Goal: Information Seeking & Learning: Learn about a topic

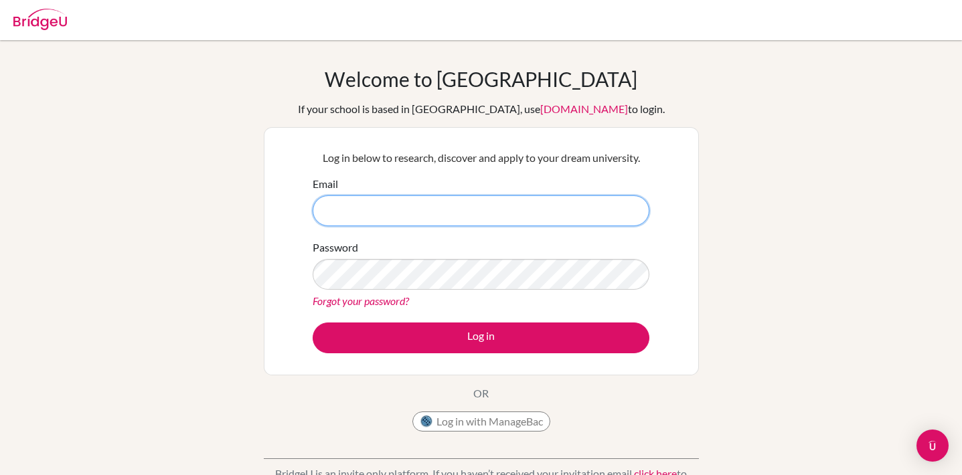
click at [378, 220] on input "Email" at bounding box center [481, 210] width 337 height 31
type input "dvalencia@tvs.edu.co"
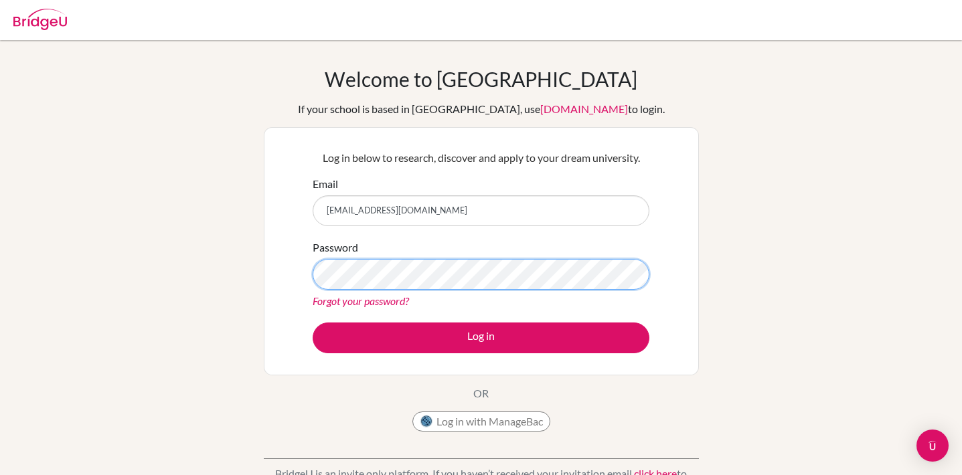
click at [481, 337] on button "Log in" at bounding box center [481, 338] width 337 height 31
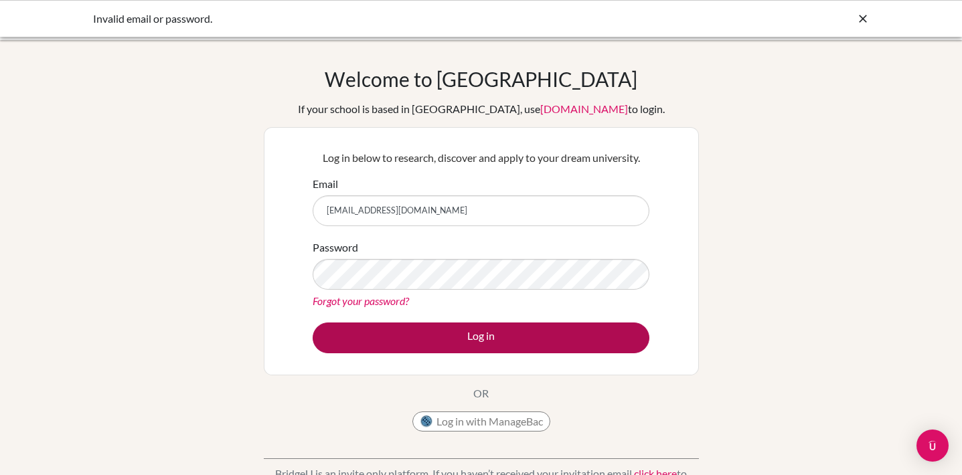
click at [517, 333] on button "Log in" at bounding box center [481, 338] width 337 height 31
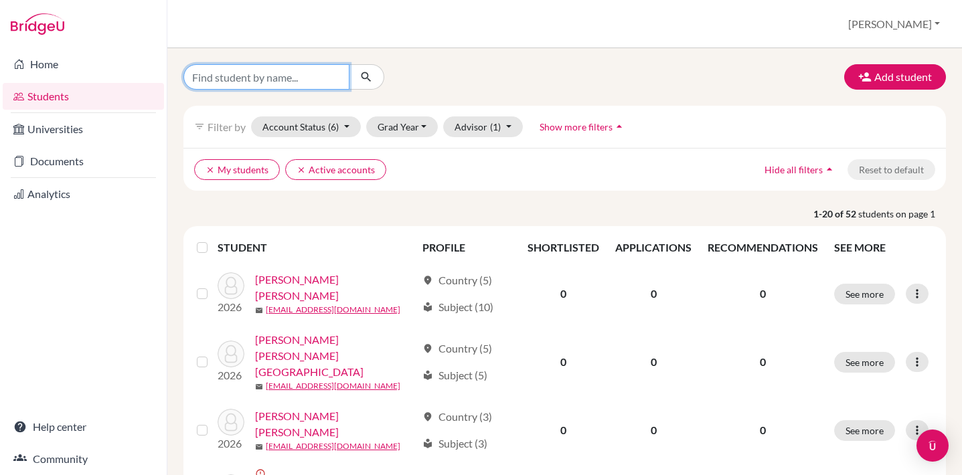
click at [282, 85] on input "Find student by name..." at bounding box center [266, 76] width 166 height 25
type input "Juanita"
click at [365, 83] on icon "submit" at bounding box center [365, 76] width 13 height 13
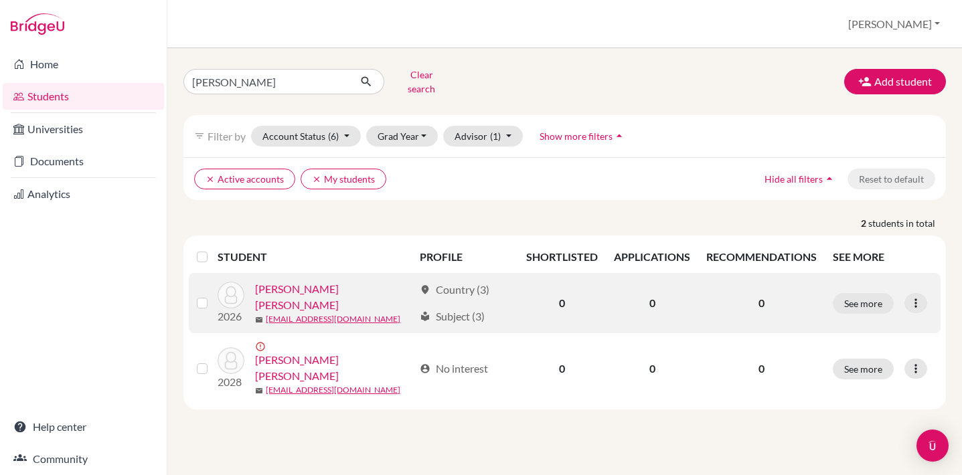
click at [336, 284] on link "[PERSON_NAME] [PERSON_NAME]" at bounding box center [334, 297] width 158 height 32
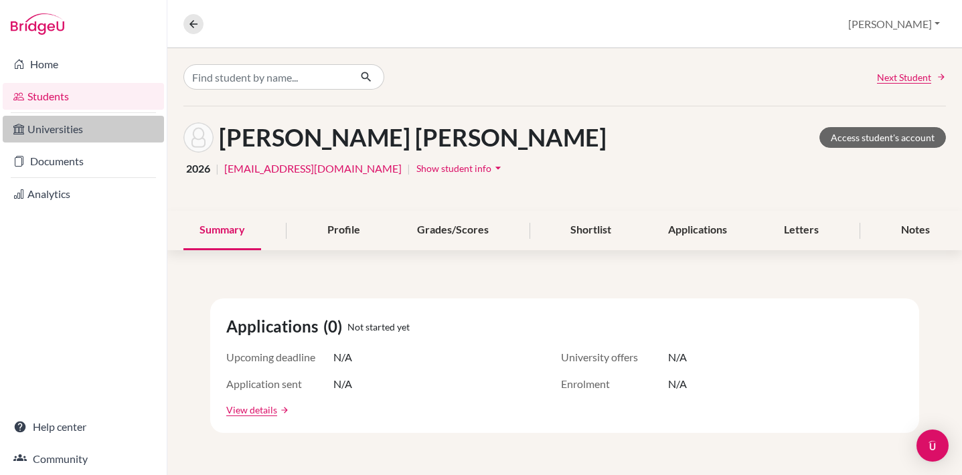
click at [65, 129] on link "Universities" at bounding box center [83, 129] width 161 height 27
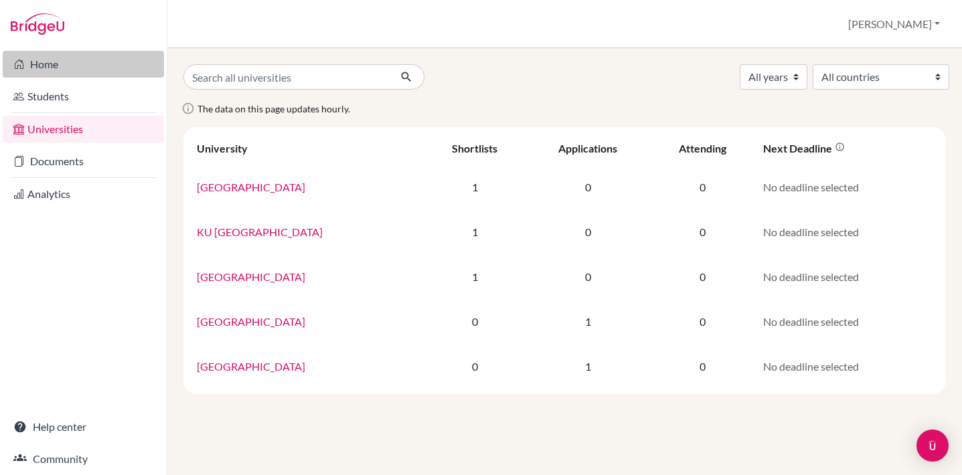
click at [48, 70] on link "Home" at bounding box center [83, 64] width 161 height 27
click at [928, 27] on button "[PERSON_NAME]" at bounding box center [894, 23] width 104 height 25
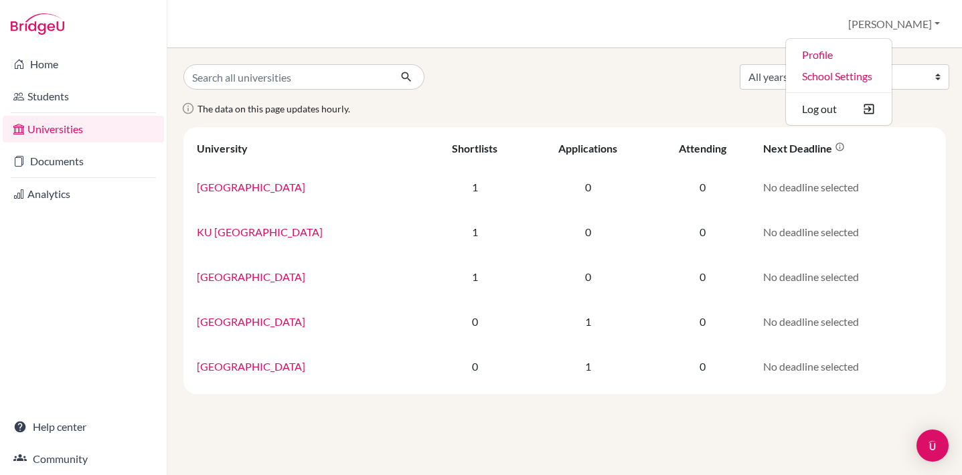
click at [486, 74] on div "All years 2028 2026 2025 1990 All countries Belgium Canada Denmark Netherlands …" at bounding box center [564, 76] width 782 height 25
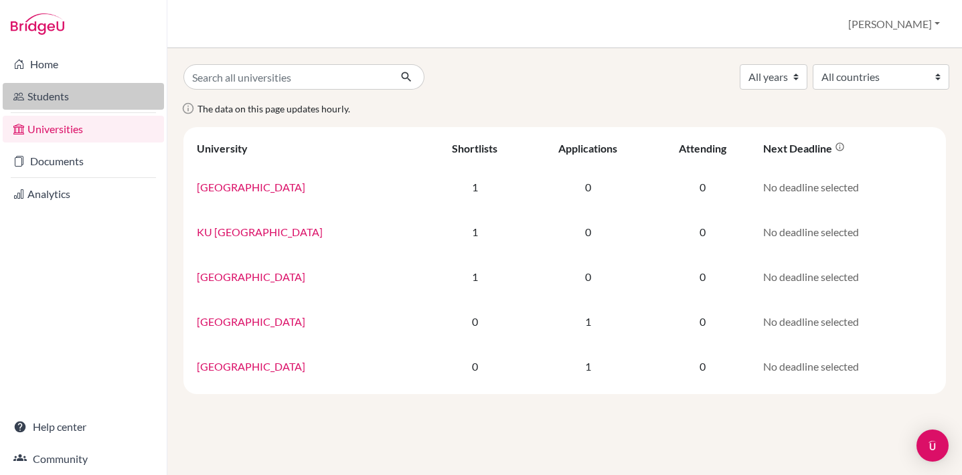
click at [40, 95] on link "Students" at bounding box center [83, 96] width 161 height 27
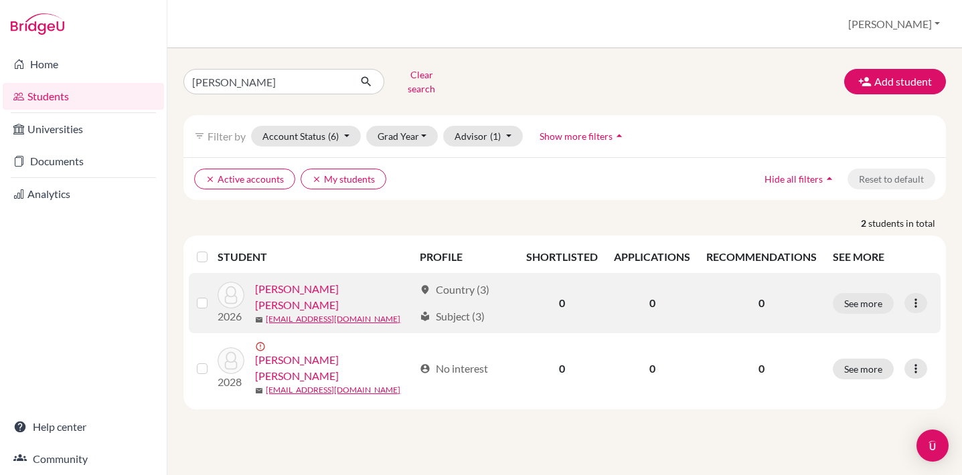
click at [343, 284] on link "[PERSON_NAME] [PERSON_NAME]" at bounding box center [334, 297] width 158 height 32
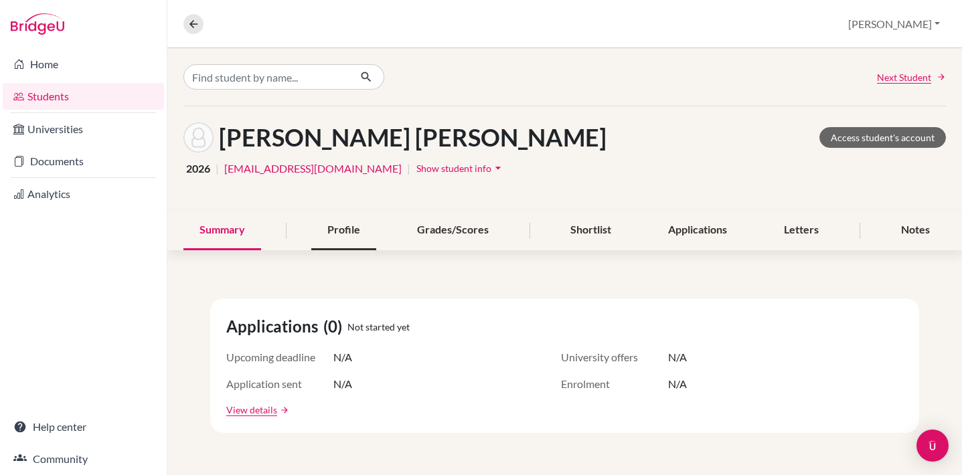
click at [346, 235] on div "Profile" at bounding box center [343, 230] width 65 height 39
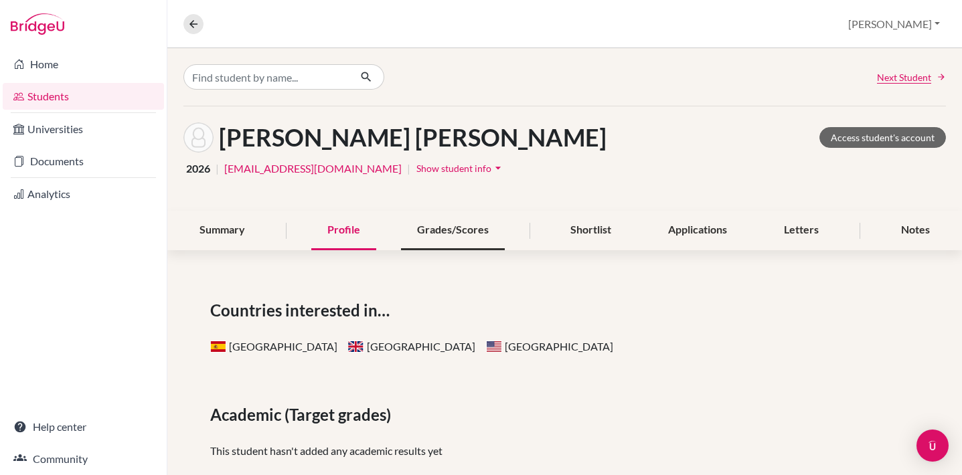
click at [465, 237] on div "Grades/Scores" at bounding box center [453, 230] width 104 height 39
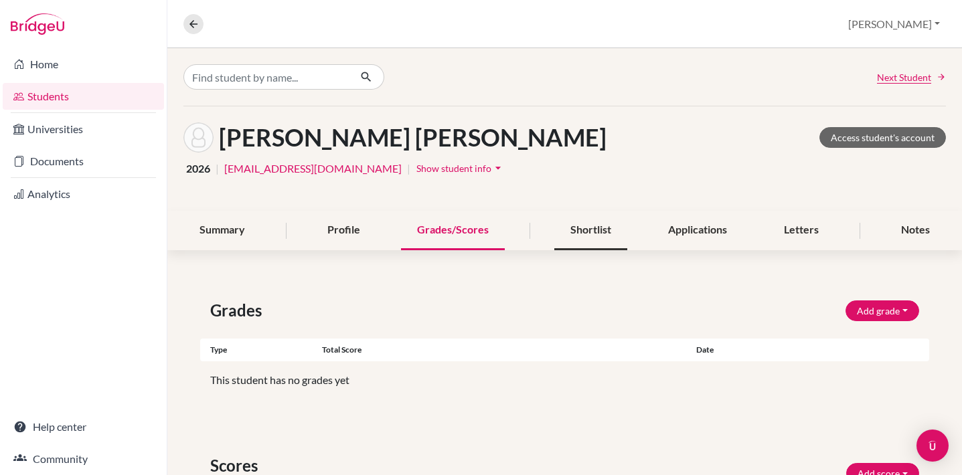
click at [593, 231] on div "Shortlist" at bounding box center [590, 230] width 73 height 39
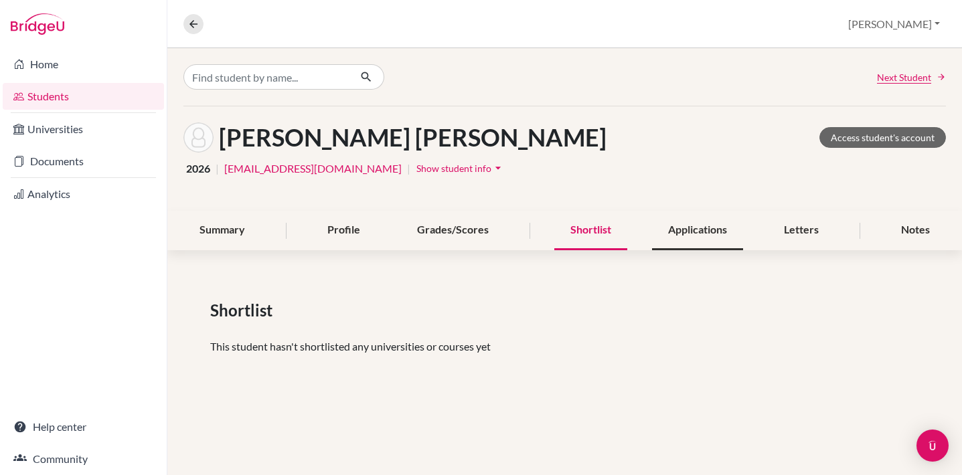
click at [701, 236] on div "Applications" at bounding box center [697, 230] width 91 height 39
click at [809, 235] on div "Letters" at bounding box center [801, 230] width 67 height 39
click at [689, 221] on div "Applications" at bounding box center [697, 230] width 91 height 39
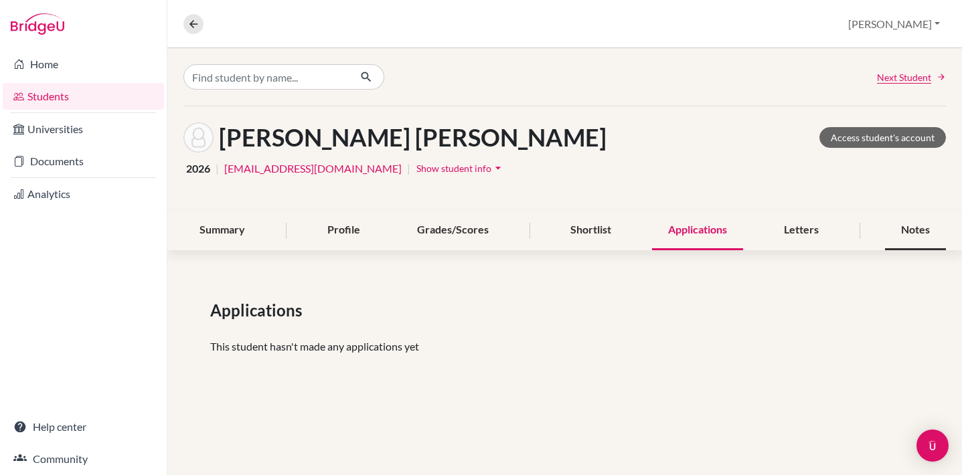
click at [912, 234] on div "Notes" at bounding box center [915, 230] width 61 height 39
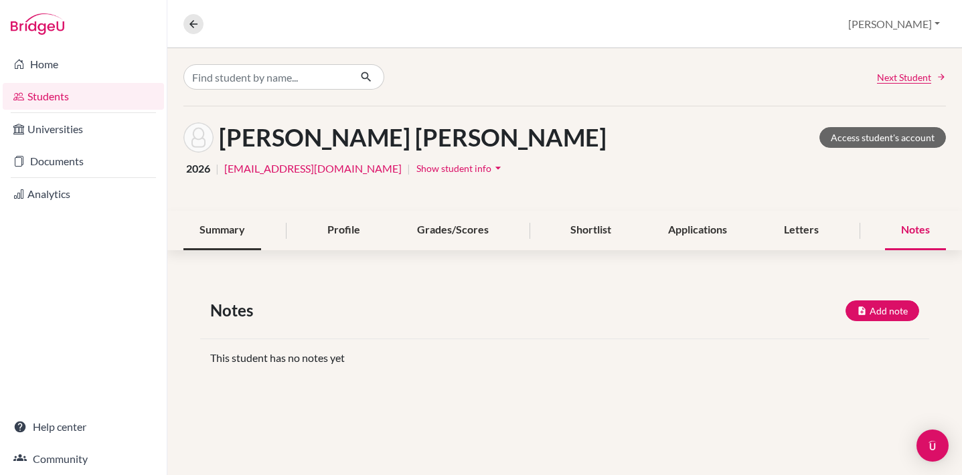
click at [218, 235] on div "Summary" at bounding box center [222, 230] width 78 height 39
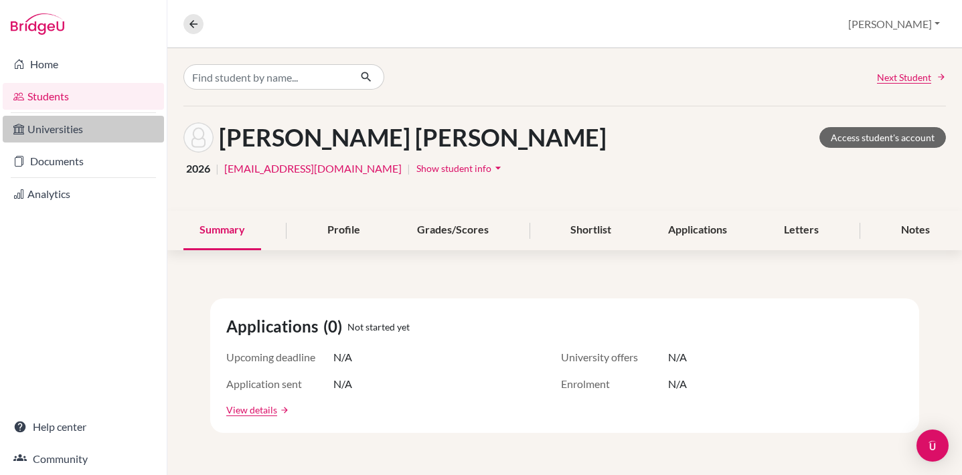
click at [63, 131] on link "Universities" at bounding box center [83, 129] width 161 height 27
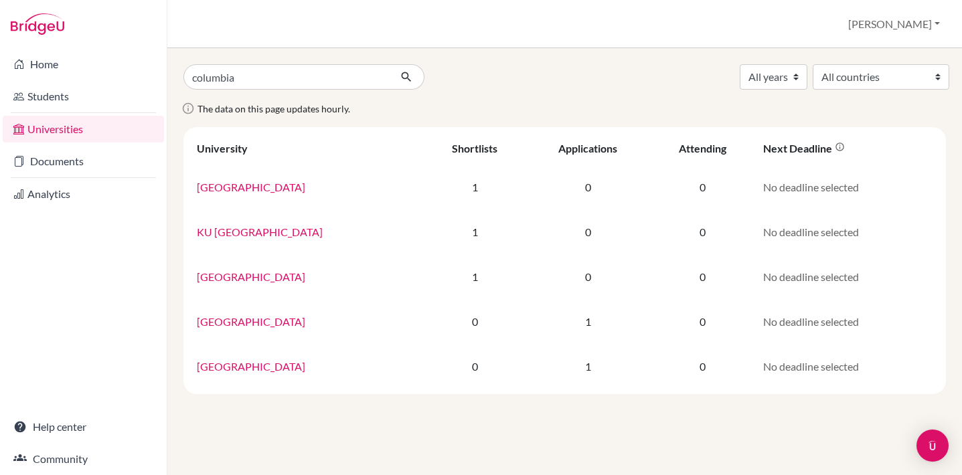
type input "columbia"
click at [406, 77] on button "submit" at bounding box center [406, 76] width 35 height 25
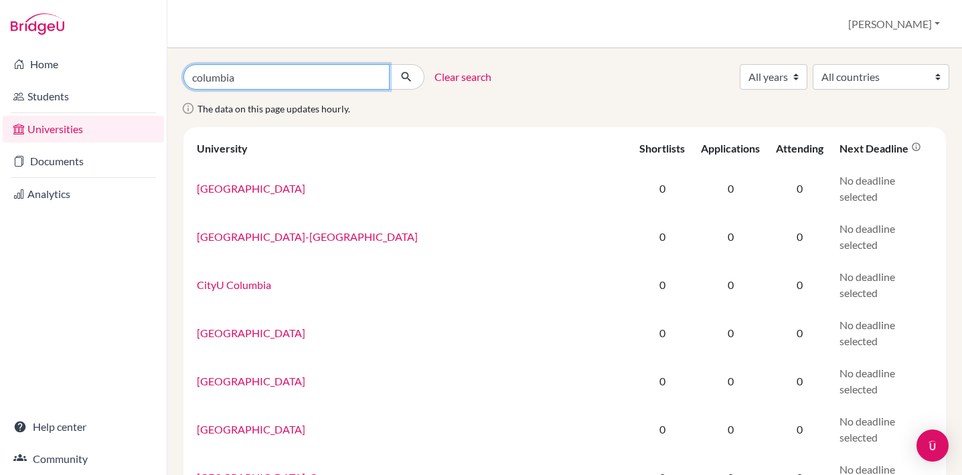
click at [260, 80] on input "columbia" at bounding box center [286, 76] width 206 height 25
type input "columbia business school"
click at [406, 77] on button "submit" at bounding box center [406, 76] width 35 height 25
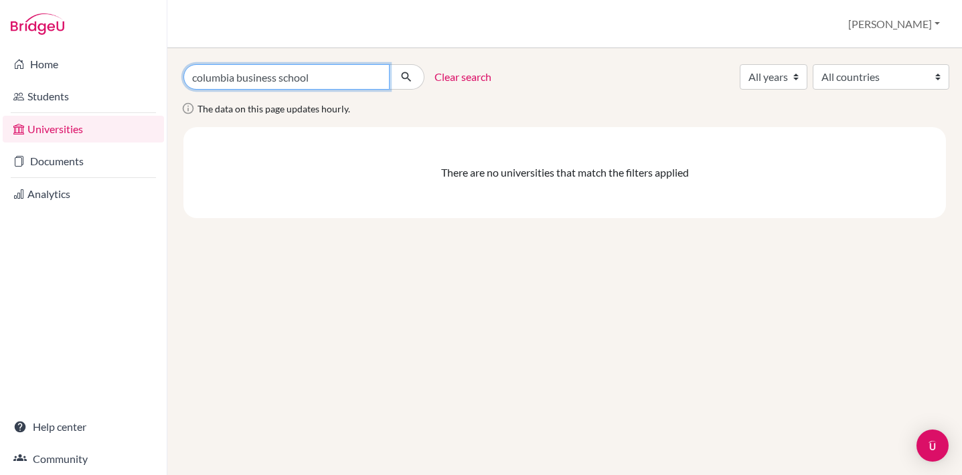
click at [317, 73] on input "columbia business school" at bounding box center [286, 76] width 206 height 25
type input "columbia"
click at [406, 77] on button "submit" at bounding box center [406, 76] width 35 height 25
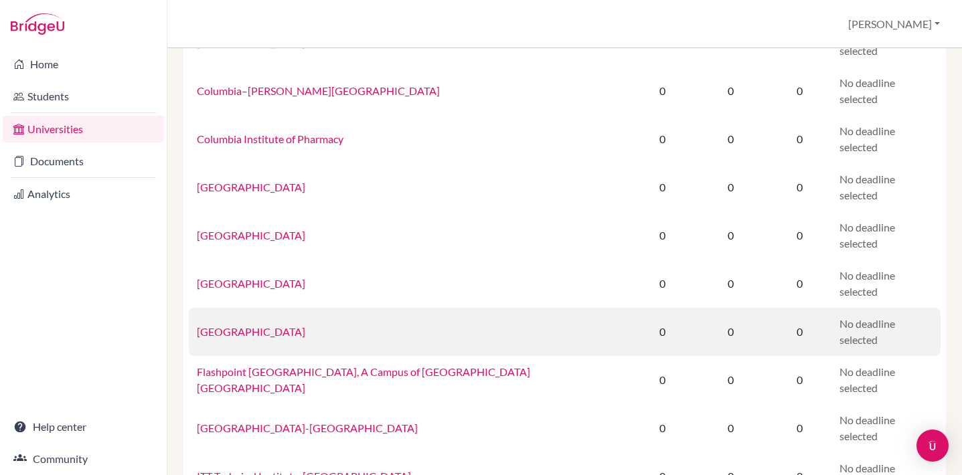
scroll to position [870, 0]
click at [260, 324] on link "Columbia University" at bounding box center [251, 330] width 108 height 13
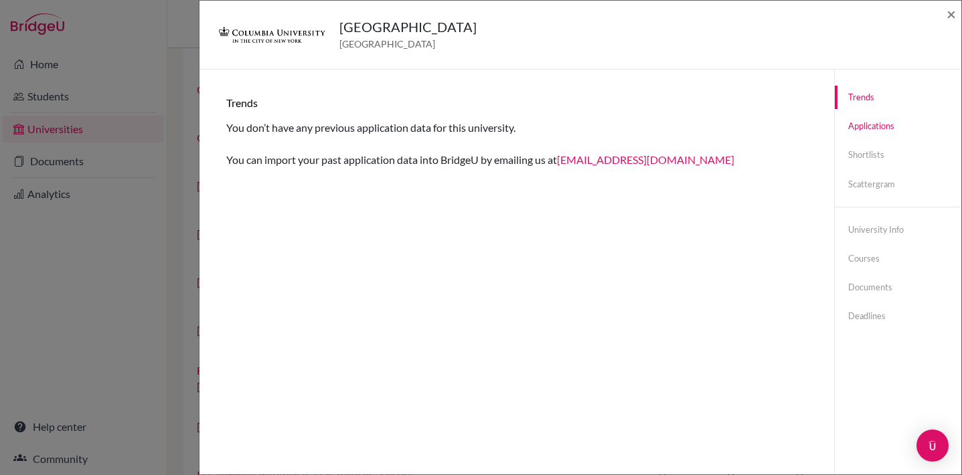
click at [890, 131] on link "Applications" at bounding box center [898, 125] width 127 height 23
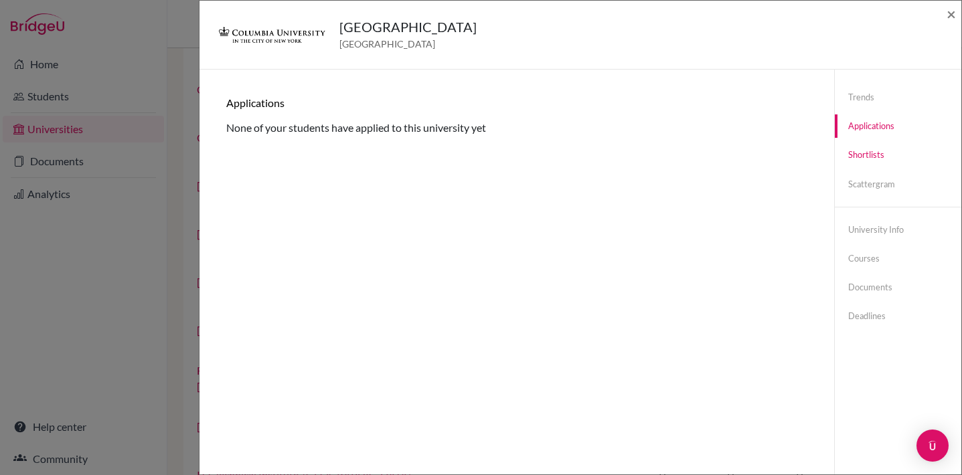
click at [872, 155] on link "Shortlists" at bounding box center [898, 154] width 127 height 23
click at [871, 186] on link "Scattergram" at bounding box center [898, 184] width 127 height 23
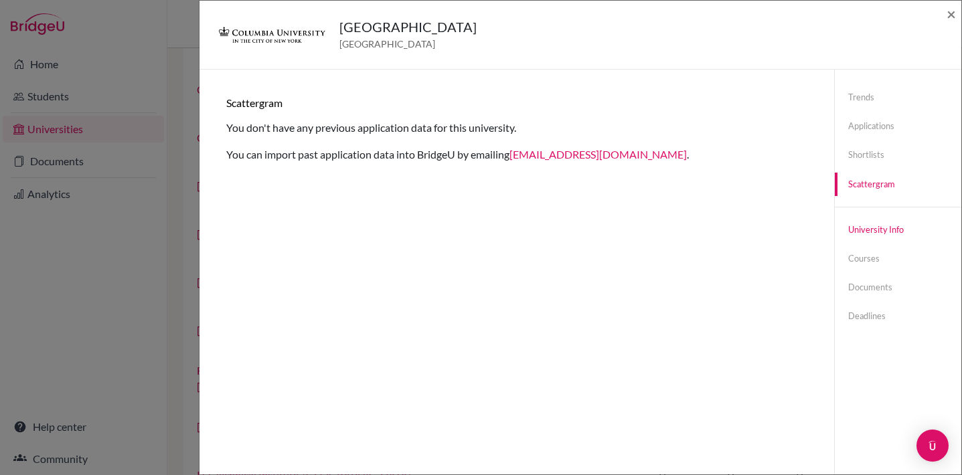
click at [877, 222] on link "University info" at bounding box center [898, 229] width 127 height 23
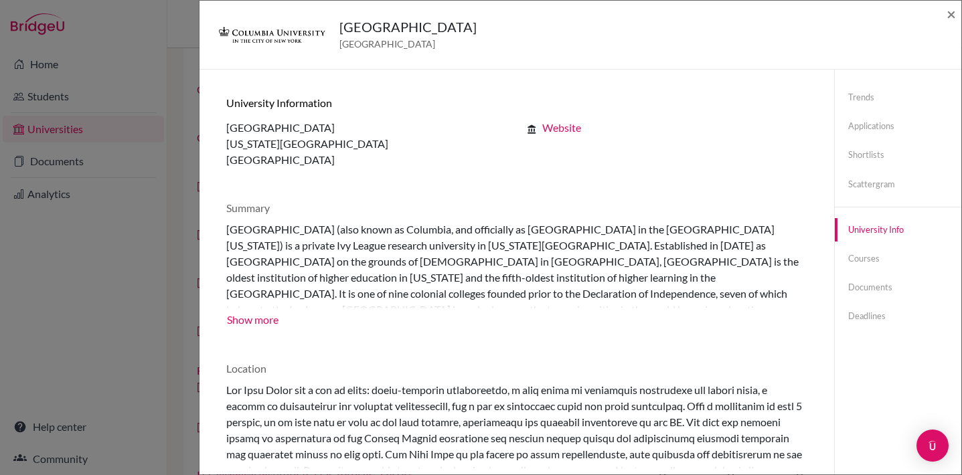
click at [251, 311] on button "Show more" at bounding box center [252, 319] width 53 height 20
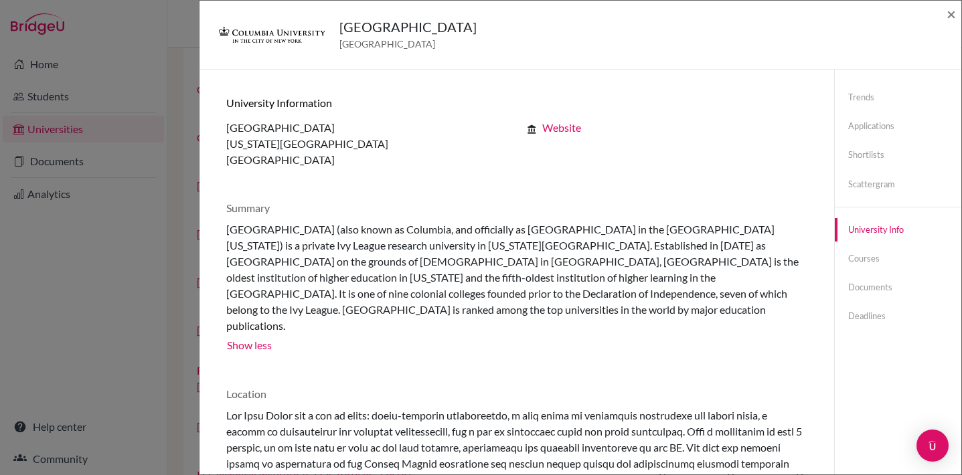
click at [253, 334] on button "Show less" at bounding box center [249, 344] width 46 height 20
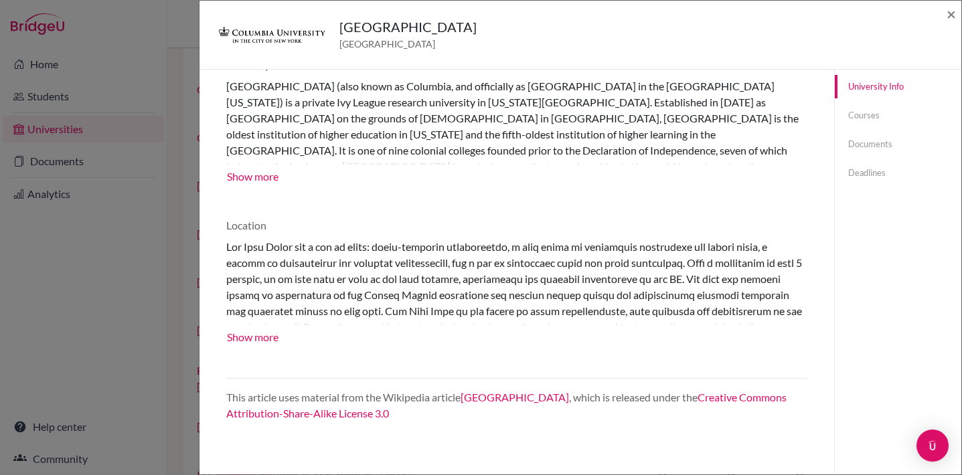
scroll to position [143, 0]
click at [860, 143] on link "Documents" at bounding box center [898, 144] width 127 height 23
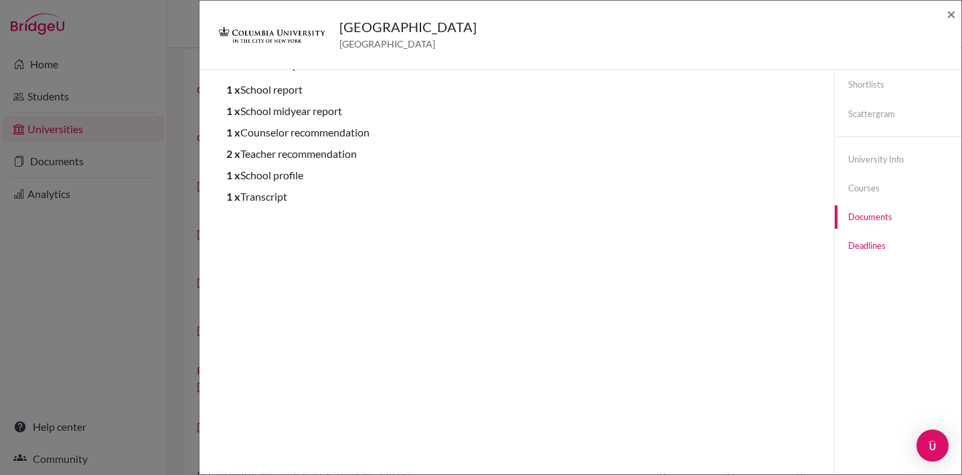
click at [877, 244] on link "Deadlines" at bounding box center [898, 245] width 127 height 23
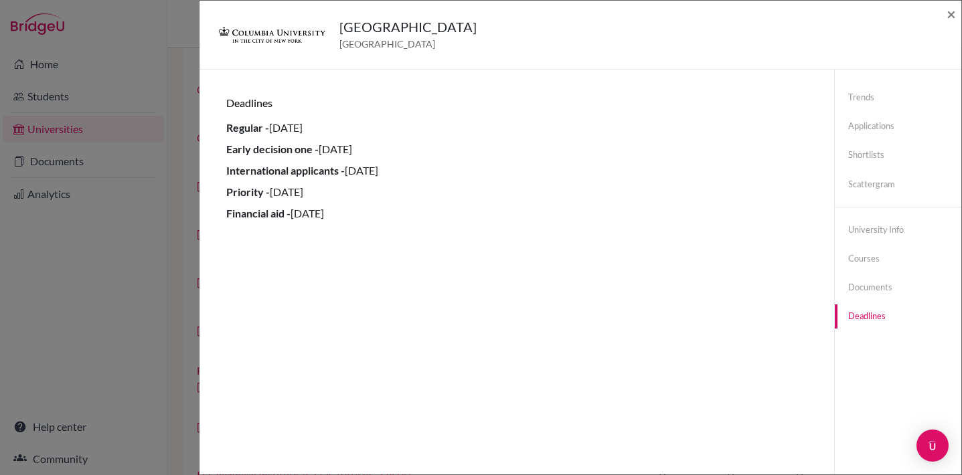
scroll to position [0, 0]
click at [867, 288] on link "Documents" at bounding box center [898, 287] width 127 height 23
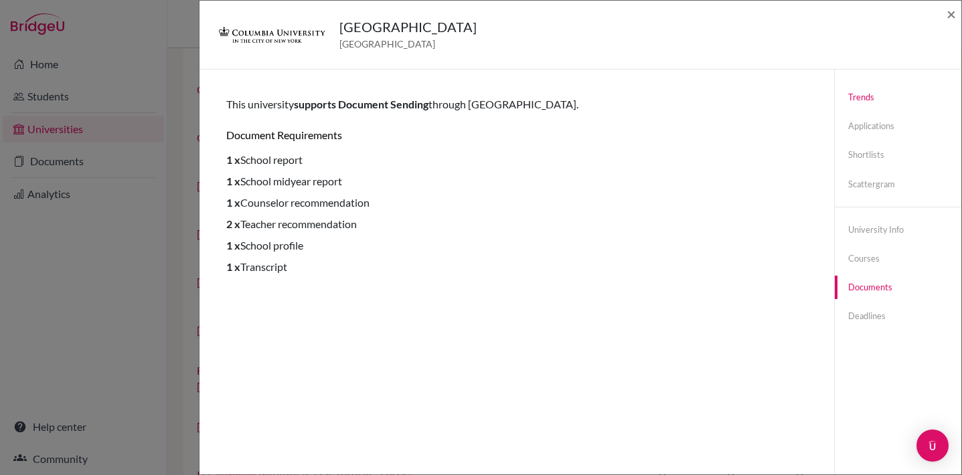
click at [863, 97] on link "Trends" at bounding box center [898, 97] width 127 height 23
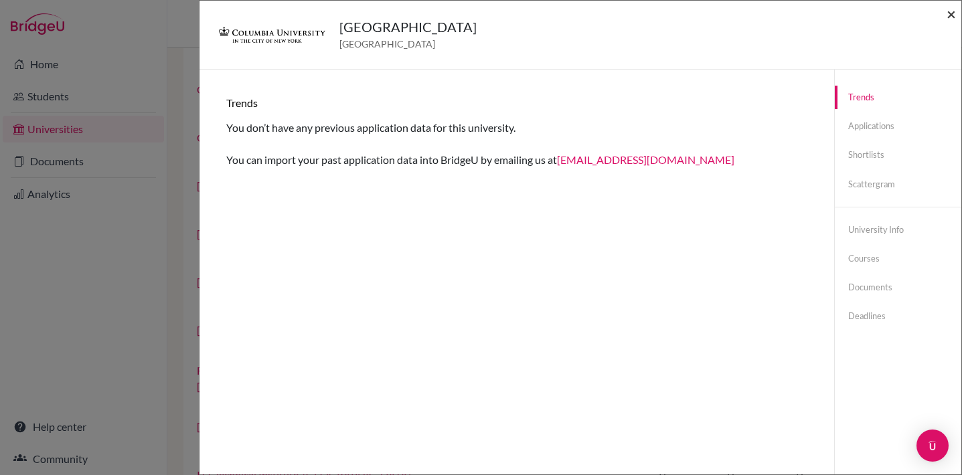
click at [951, 15] on span "×" at bounding box center [950, 13] width 9 height 19
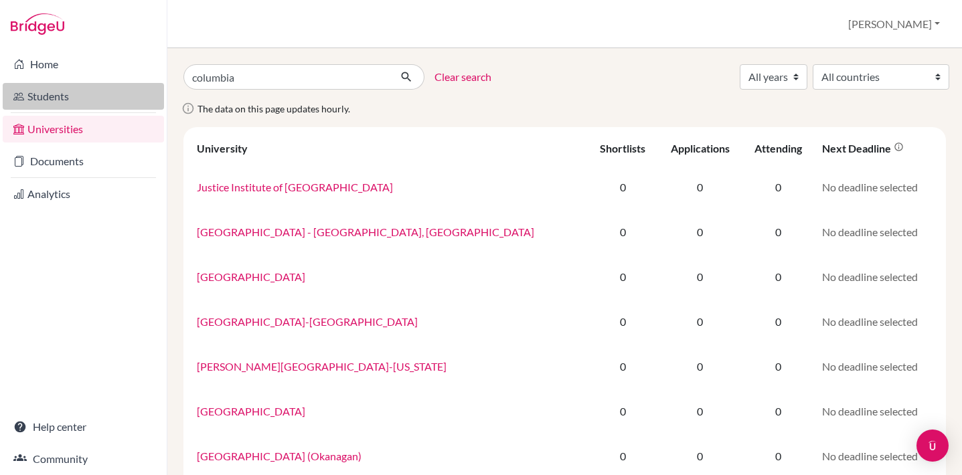
click at [46, 93] on link "Students" at bounding box center [83, 96] width 161 height 27
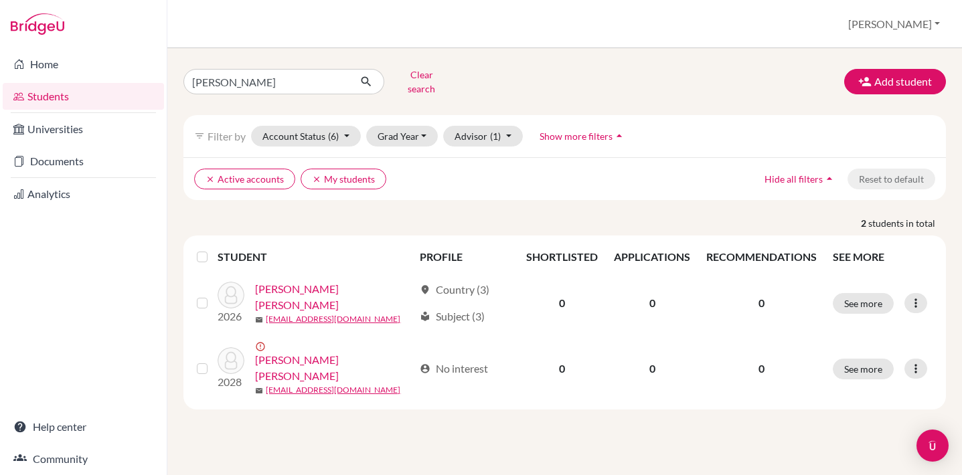
click at [933, 26] on button "[PERSON_NAME]" at bounding box center [894, 23] width 104 height 25
click at [764, 67] on div "Juanita Clear search Add student" at bounding box center [564, 81] width 782 height 35
click at [48, 63] on link "Home" at bounding box center [83, 64] width 161 height 27
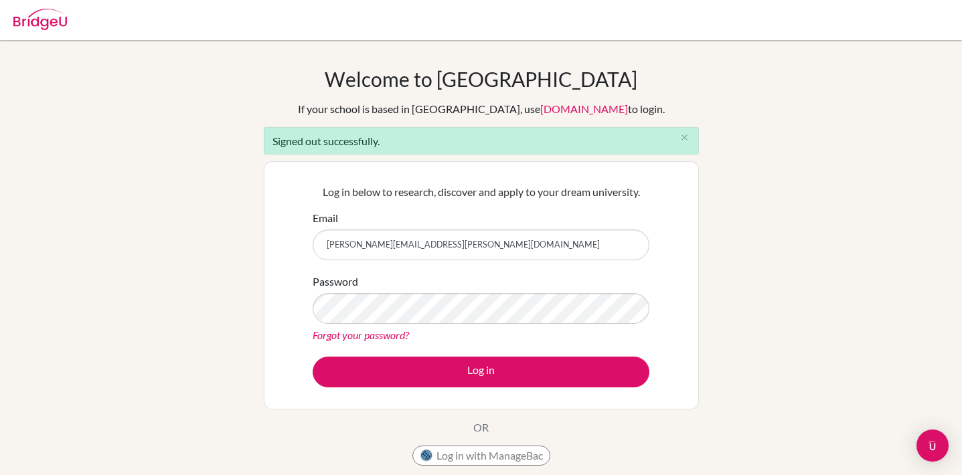
type input "[PERSON_NAME][EMAIL_ADDRESS][PERSON_NAME][DOMAIN_NAME]"
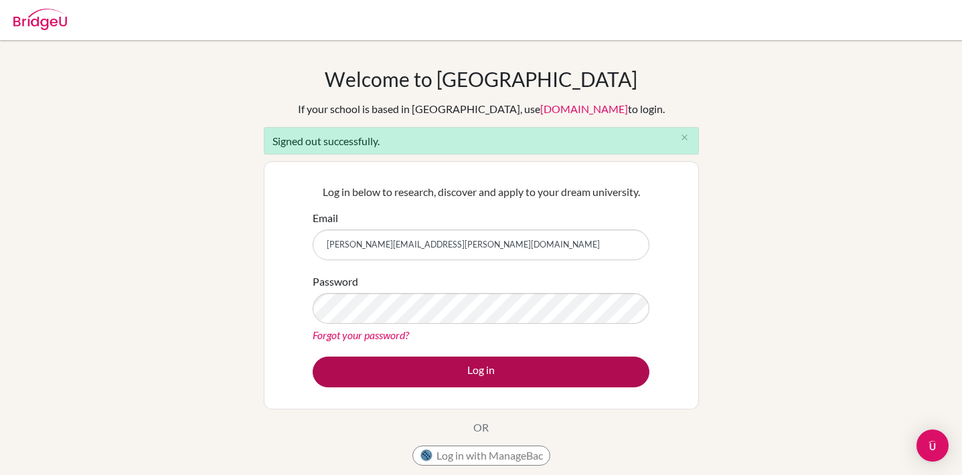
click at [450, 373] on button "Log in" at bounding box center [481, 372] width 337 height 31
